Goal: Information Seeking & Learning: Learn about a topic

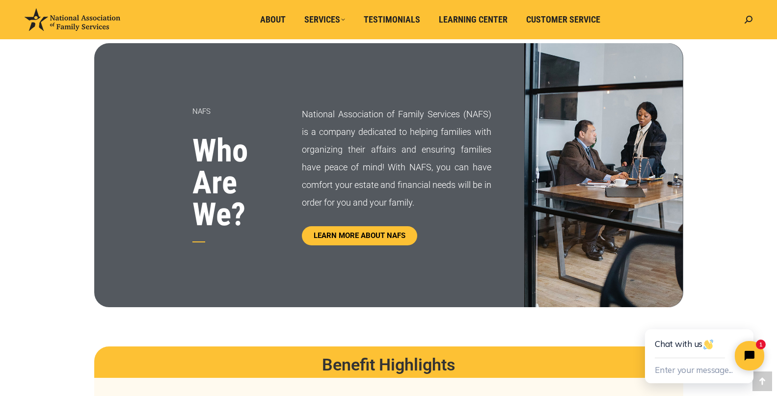
scroll to position [393, 0]
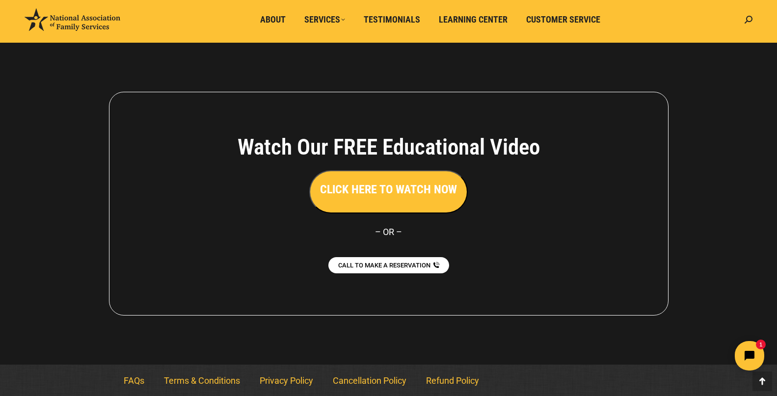
scroll to position [2182, 0]
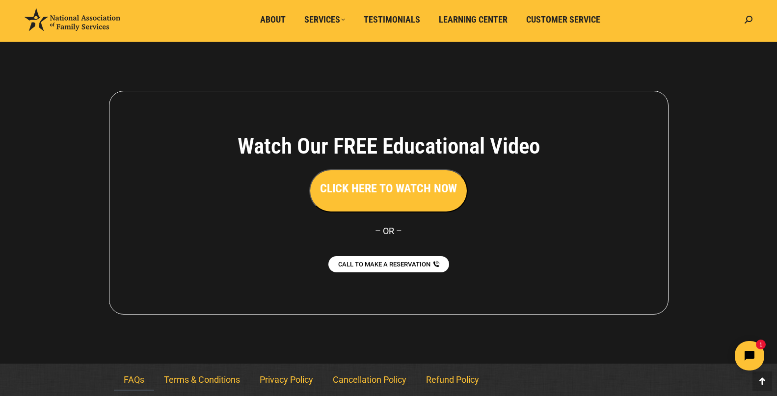
click at [134, 379] on link "FAQs" at bounding box center [134, 380] width 40 height 23
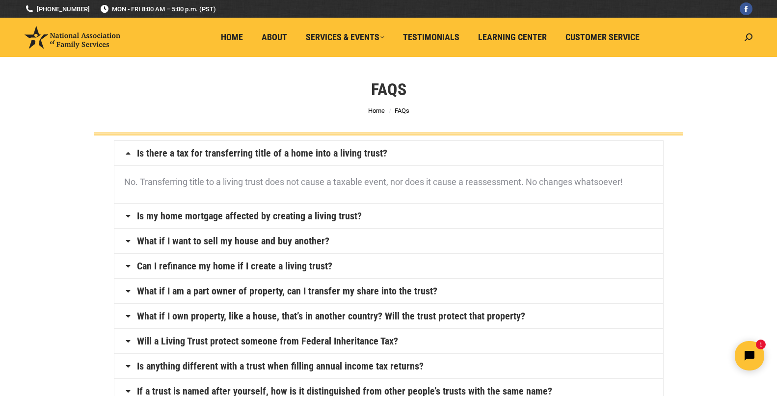
click at [161, 215] on link "Is my home mortgage affected by creating a living trust?" at bounding box center [249, 216] width 225 height 10
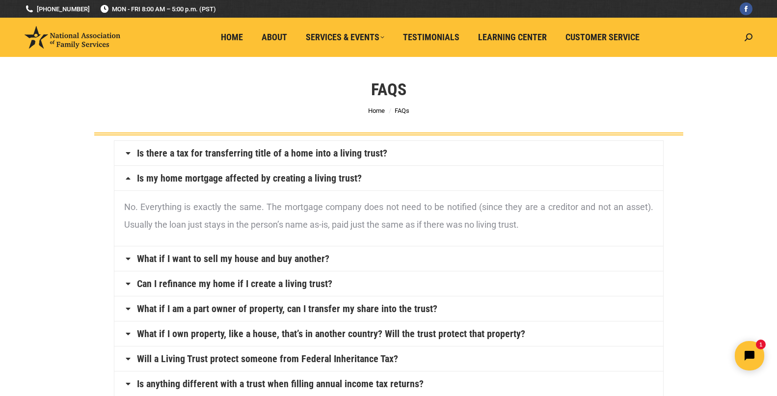
click at [304, 264] on link "What if I want to sell my house and buy another?" at bounding box center [233, 259] width 192 height 10
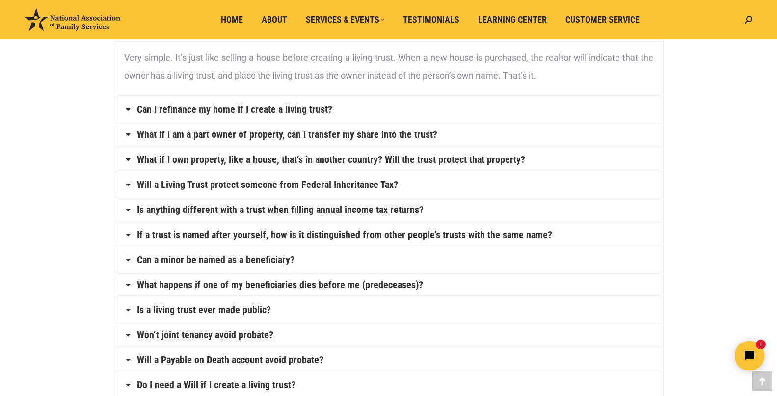
scroll to position [196, 0]
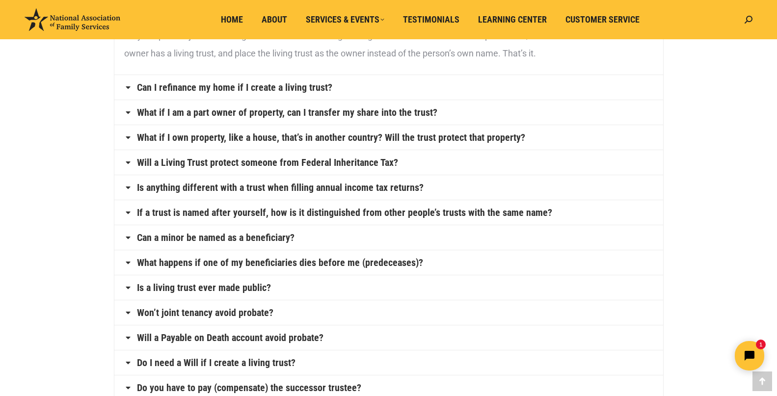
click at [160, 262] on link "What happens if one of my beneficiaries dies before me (predeceases)?" at bounding box center [280, 263] width 286 height 10
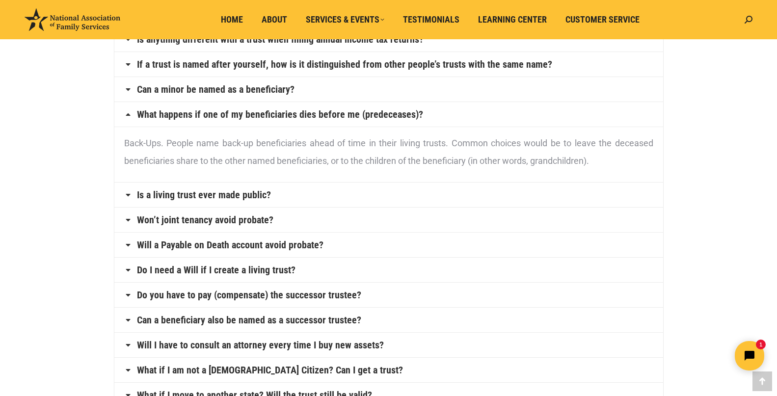
scroll to position [294, 0]
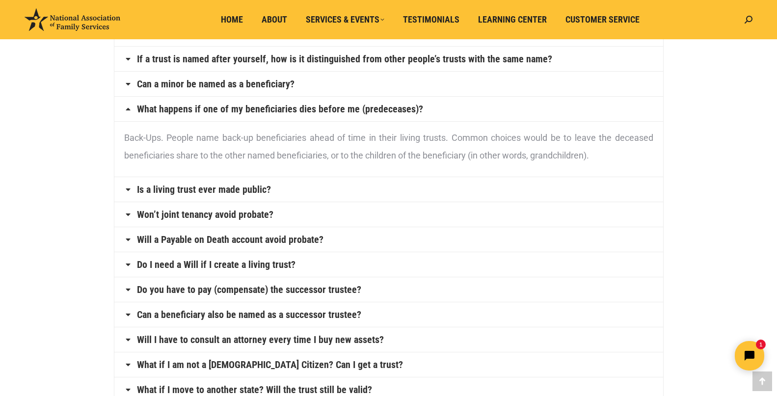
click at [173, 190] on link "Is a living trust ever made public?" at bounding box center [204, 190] width 134 height 10
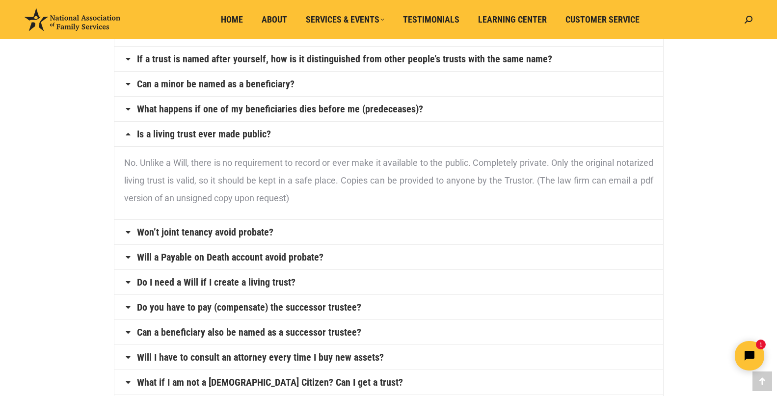
click at [208, 233] on link "Won’t joint tenancy avoid probate?" at bounding box center [205, 232] width 136 height 10
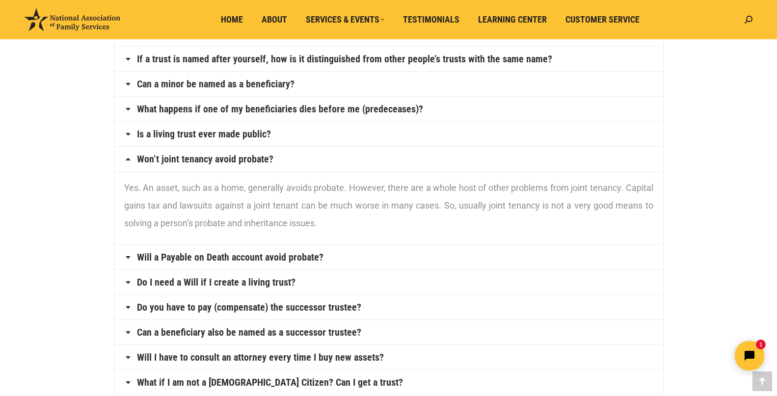
click at [235, 257] on link "Will a Payable on Death account avoid probate?" at bounding box center [230, 257] width 186 height 10
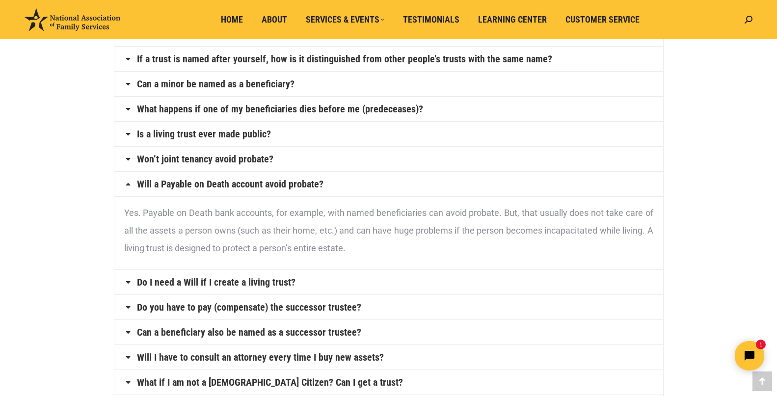
click at [248, 285] on link "Do I need a Will if I create a living trust?" at bounding box center [216, 282] width 159 height 10
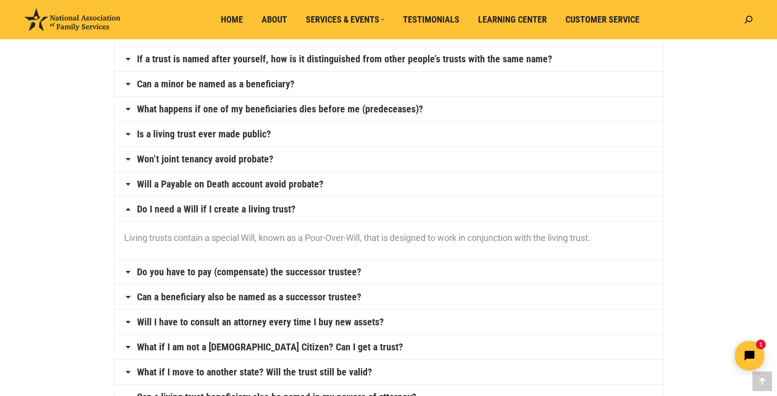
click at [214, 276] on link "Do you have to pay (compensate) the successor trustee?" at bounding box center [249, 272] width 224 height 10
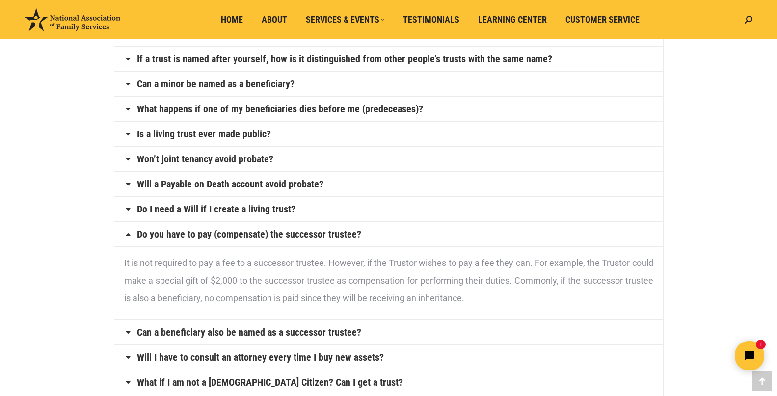
click at [272, 329] on link "Can a beneficiary also be named as a successor trustee?" at bounding box center [249, 332] width 224 height 10
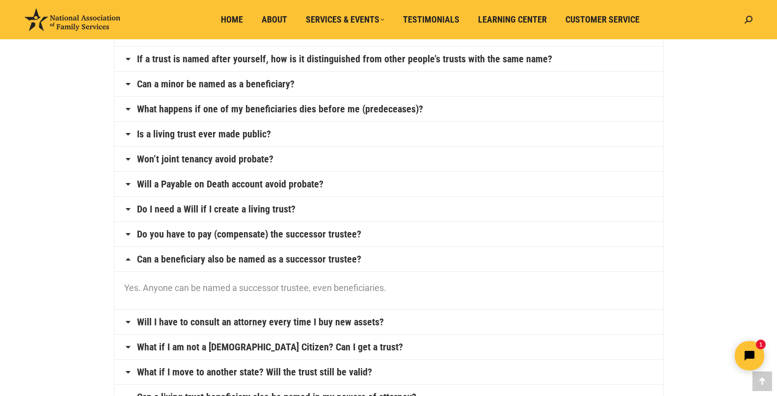
click at [277, 323] on link "Will I have to consult an attorney every time I buy new assets?" at bounding box center [260, 322] width 247 height 10
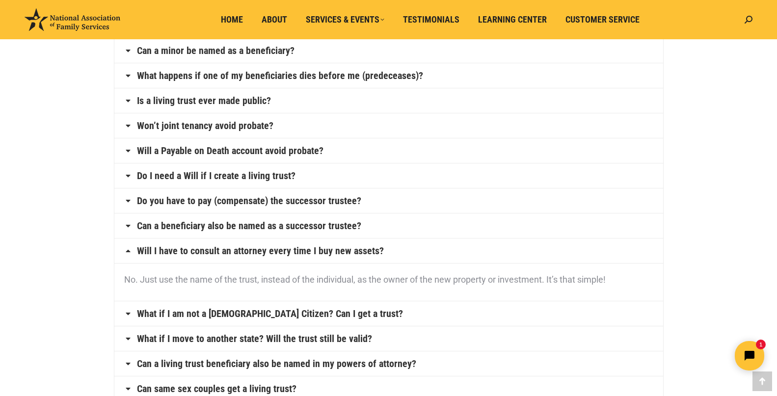
scroll to position [344, 0]
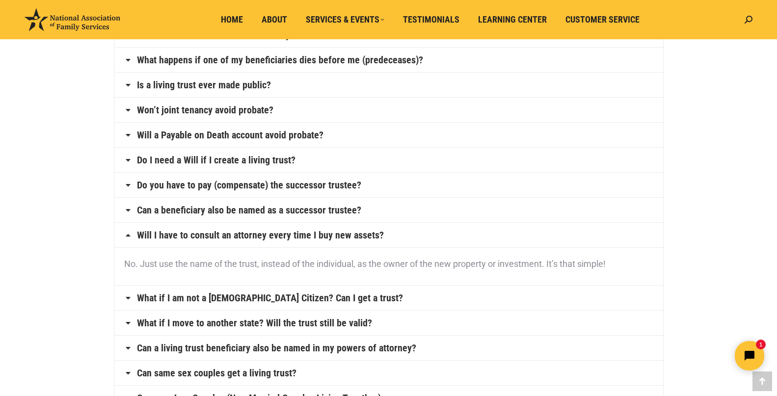
click at [256, 294] on link "What if I am not a U.S. Citizen? Can I get a trust?" at bounding box center [270, 298] width 266 height 10
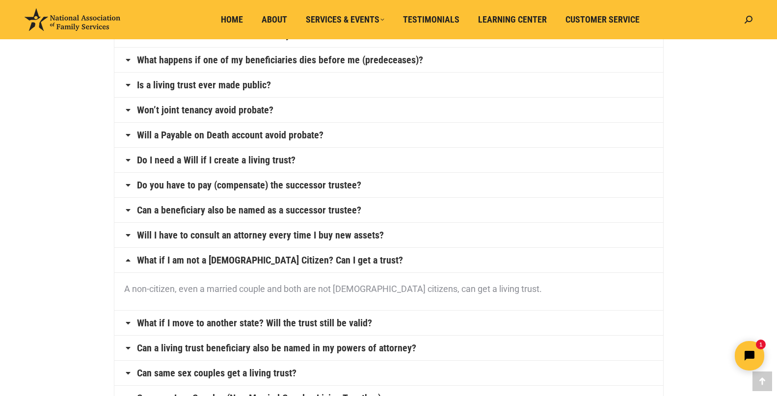
click at [239, 323] on link "What if I move to another state? Will the trust still be valid?" at bounding box center [254, 323] width 235 height 10
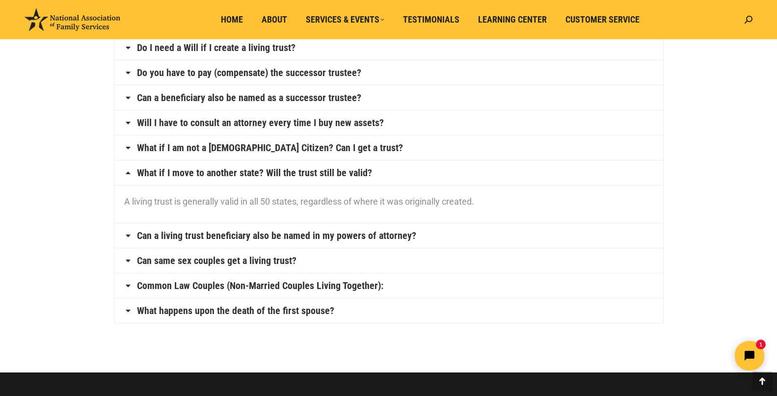
scroll to position [491, 0]
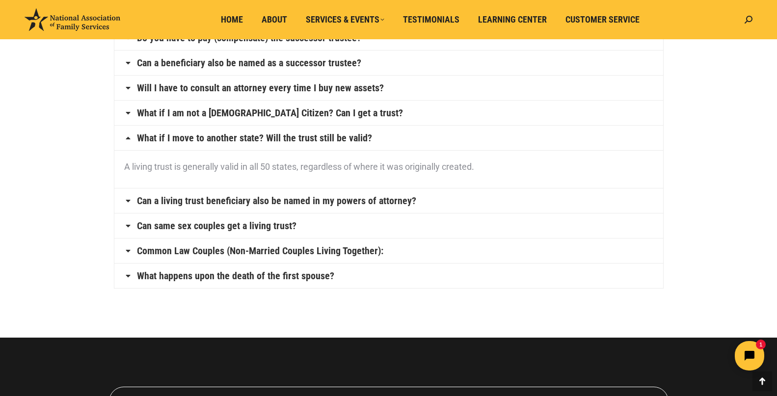
click at [166, 223] on link "Can same sex couples get a living trust?" at bounding box center [217, 226] width 160 height 10
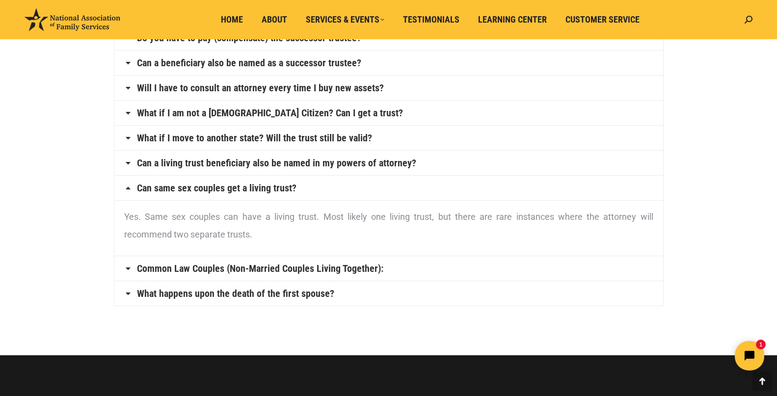
click at [169, 266] on link "Common Law Couples (Non-Married Couples Living Together):" at bounding box center [260, 269] width 246 height 10
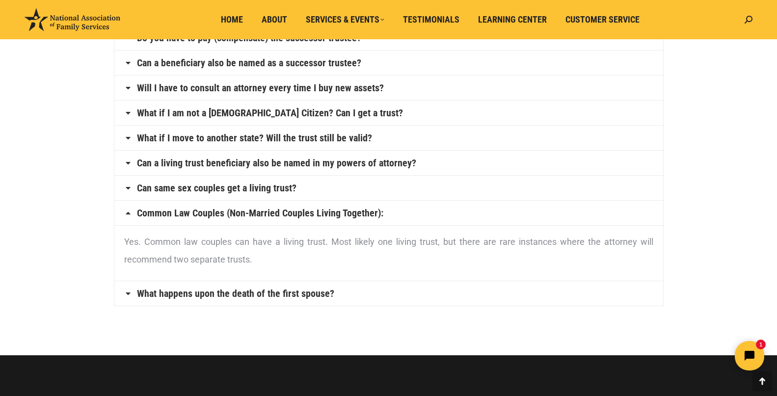
click at [168, 297] on link "What happens upon the death of the first spouse?" at bounding box center [235, 294] width 197 height 10
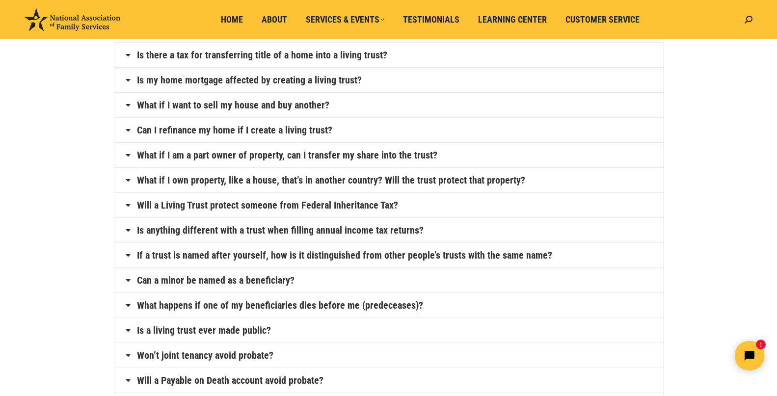
scroll to position [0, 0]
